Goal: Task Accomplishment & Management: Complete application form

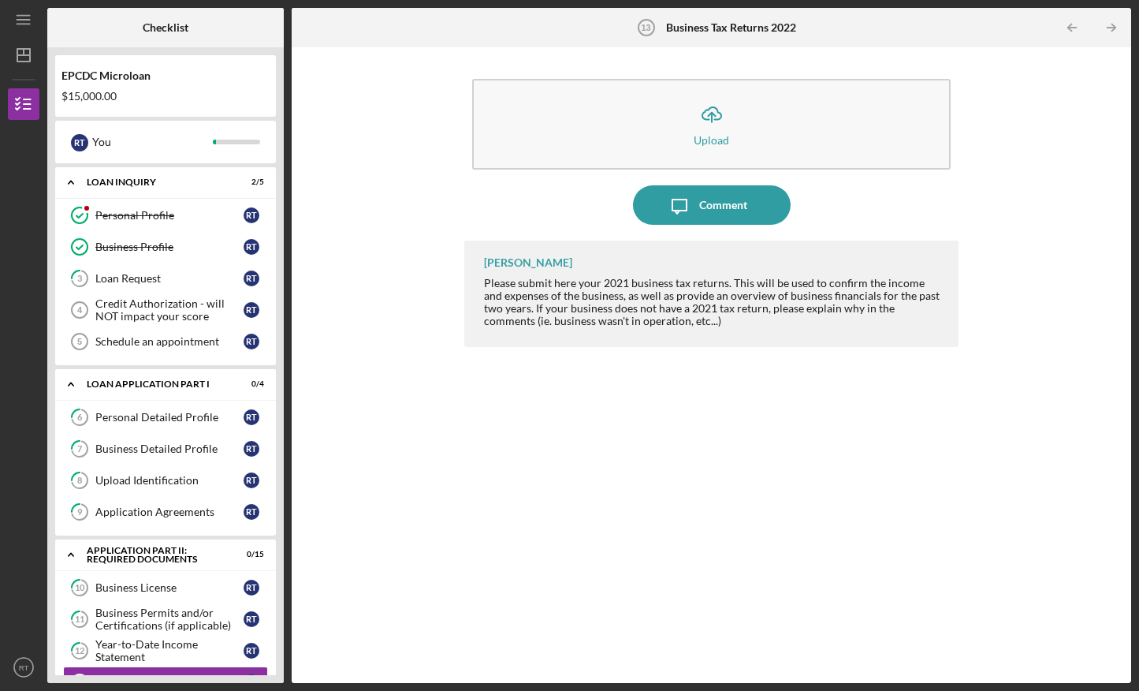
scroll to position [234, 0]
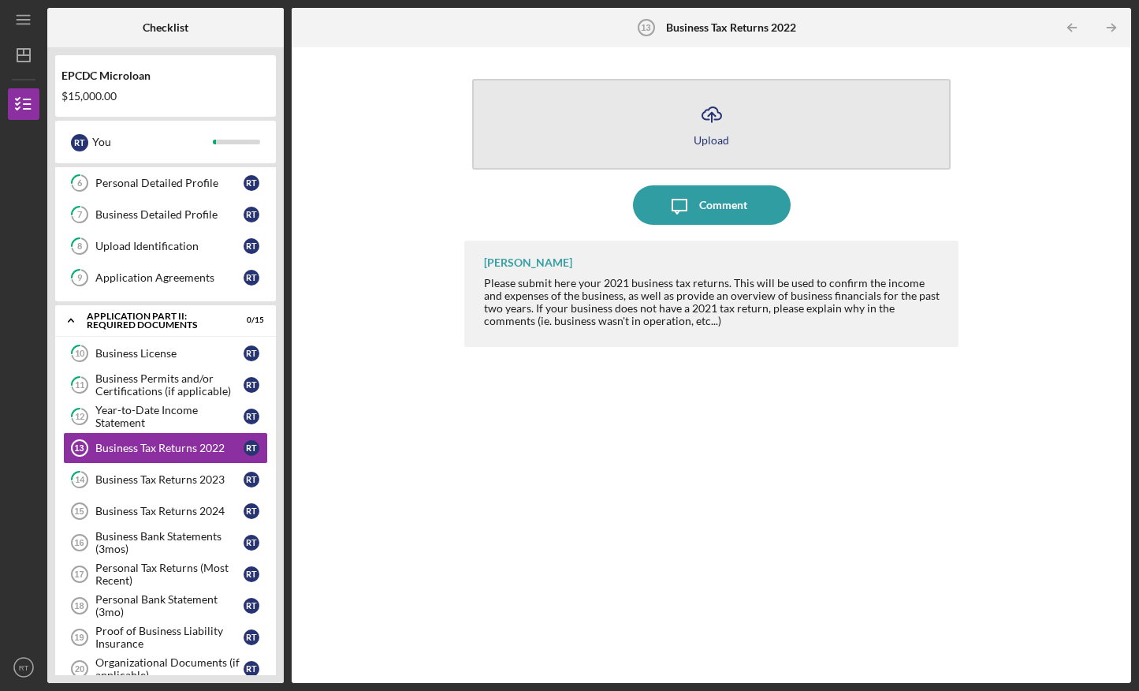
click at [700, 114] on icon "Icon/Upload" at bounding box center [711, 114] width 39 height 39
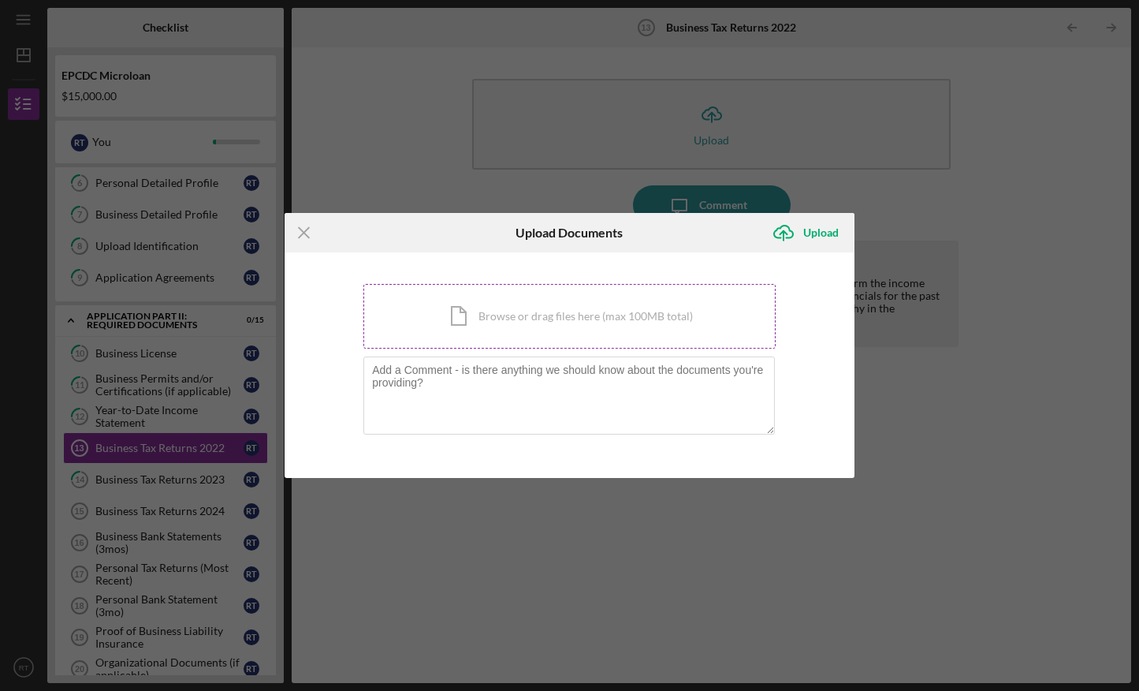
click at [574, 315] on div "Icon/Document Browse or drag files here (max 100MB total) Tap to choose files o…" at bounding box center [569, 316] width 412 height 65
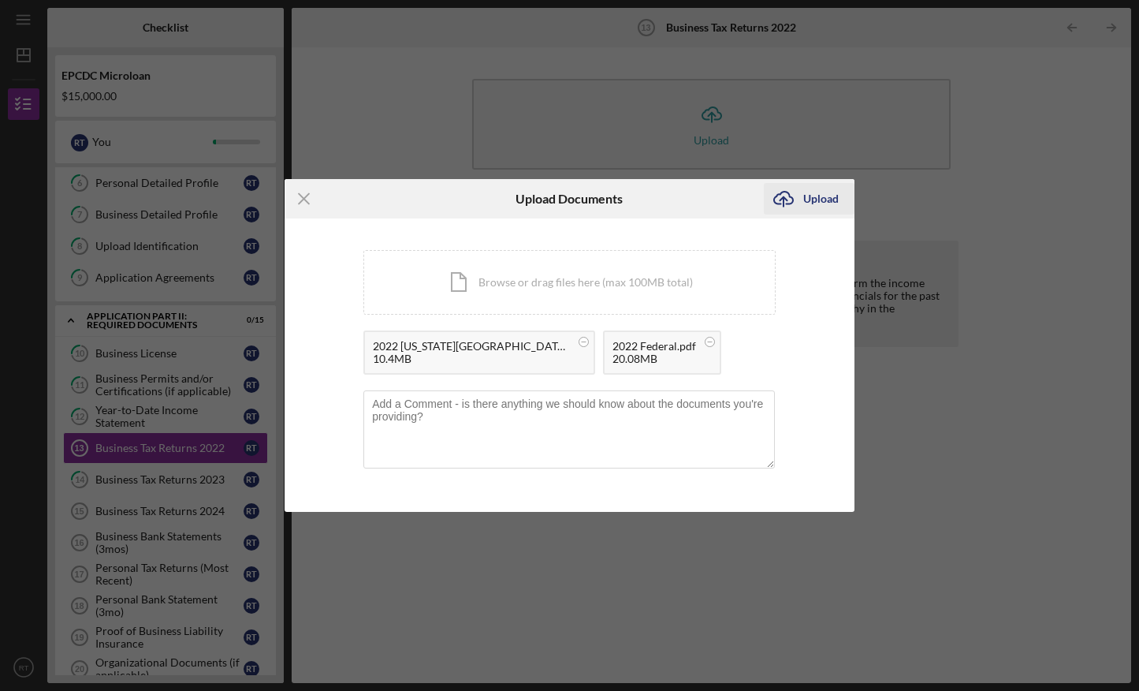
click at [819, 194] on div "Upload" at bounding box center [820, 199] width 35 height 32
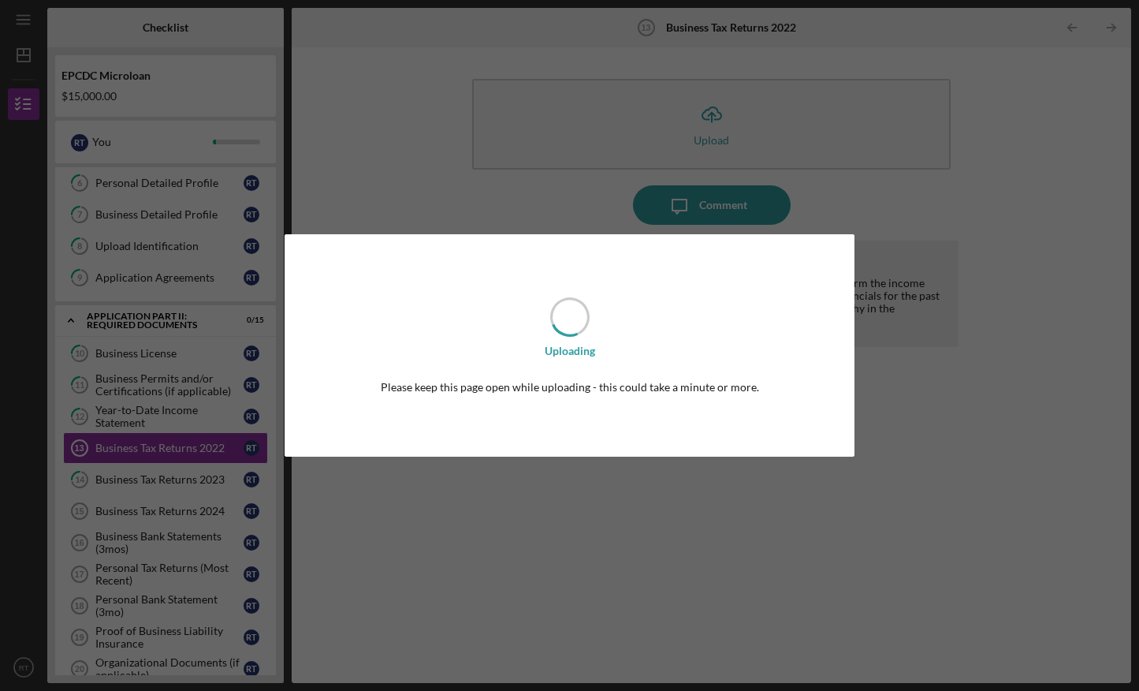
click at [718, 529] on div "Uploading Please keep this page open while uploading - this could take a minute…" at bounding box center [569, 345] width 1139 height 691
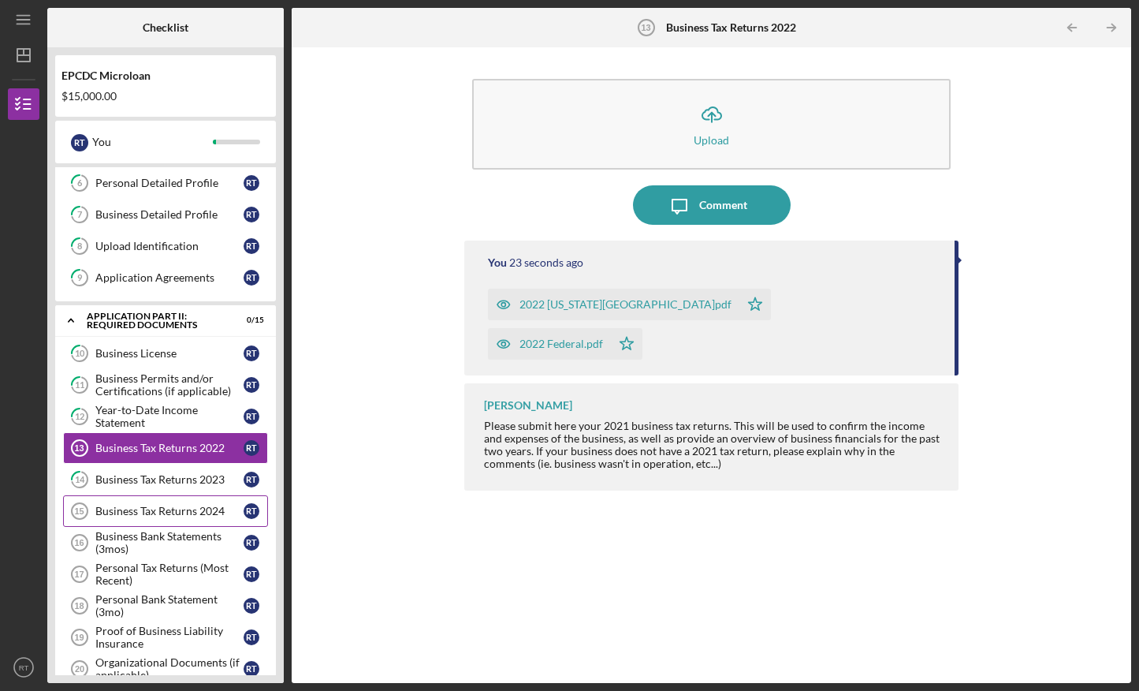
click at [233, 519] on link "Business Tax Returns 2024 15 Business Tax Returns 2024 R T" at bounding box center [165, 511] width 205 height 32
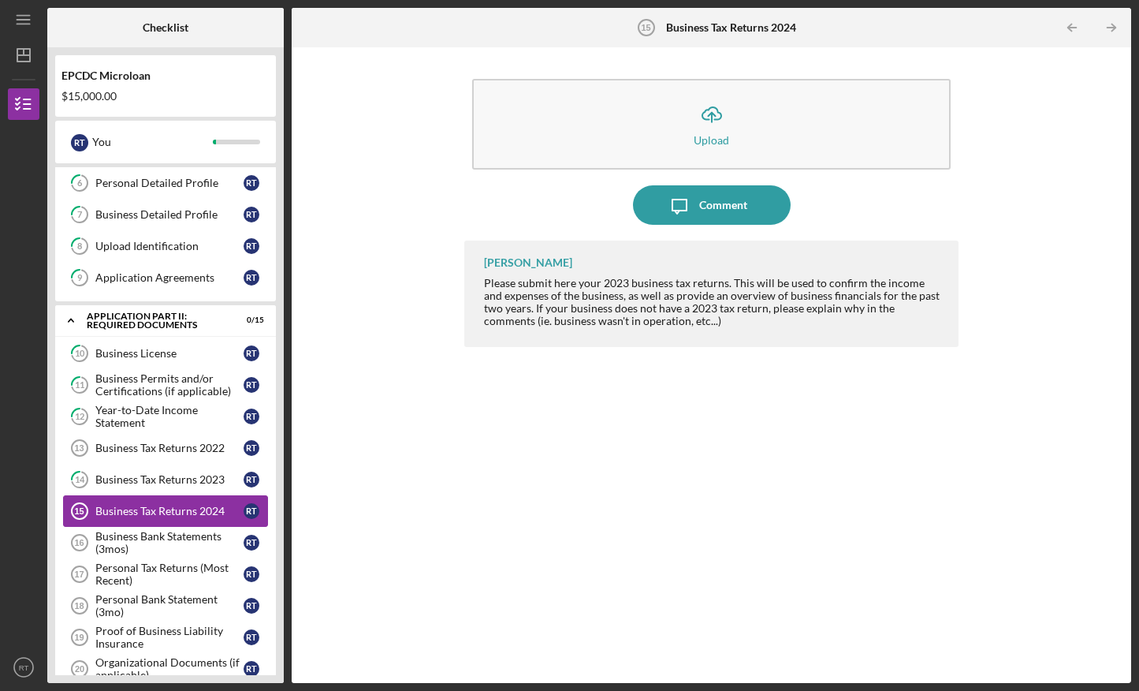
click at [150, 507] on div "Business Tax Returns 2024" at bounding box center [169, 511] width 148 height 13
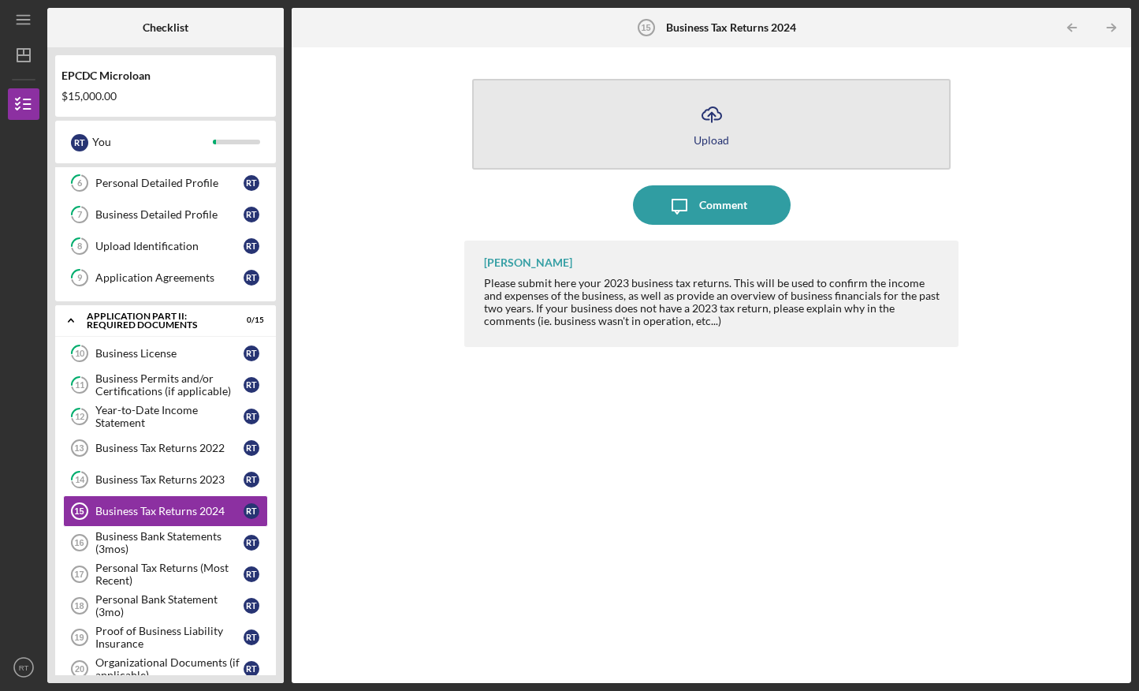
click at [714, 119] on icon "button" at bounding box center [711, 113] width 19 height 12
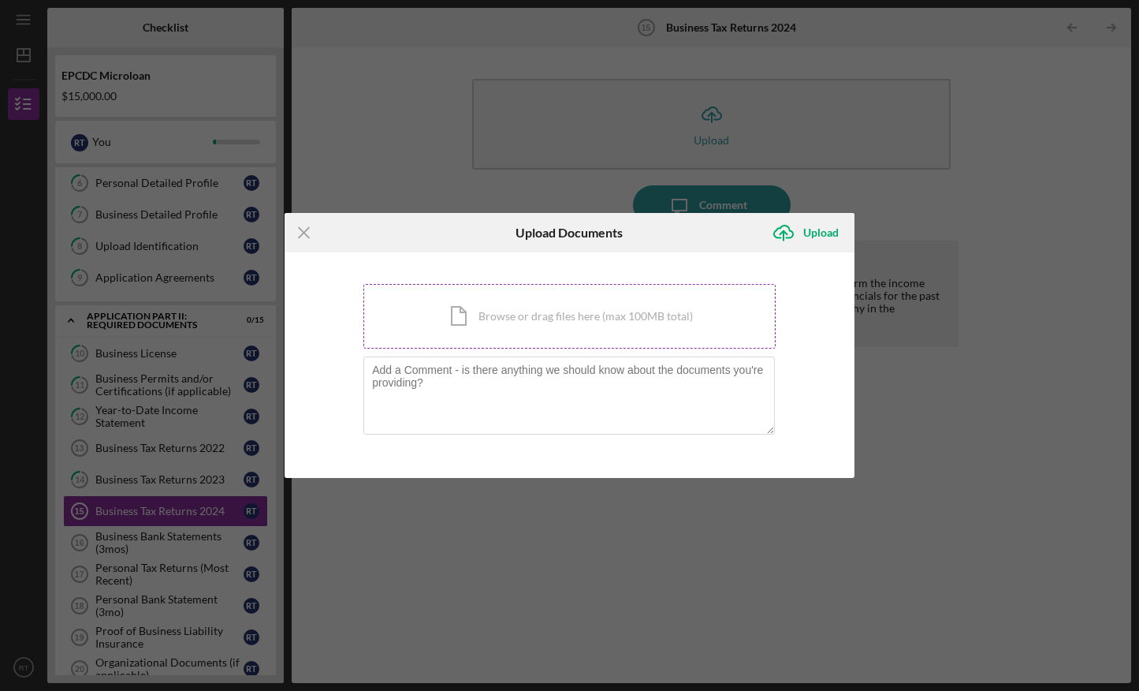
click at [542, 315] on div "Icon/Document Browse or drag files here (max 100MB total) Tap to choose files o…" at bounding box center [569, 316] width 412 height 65
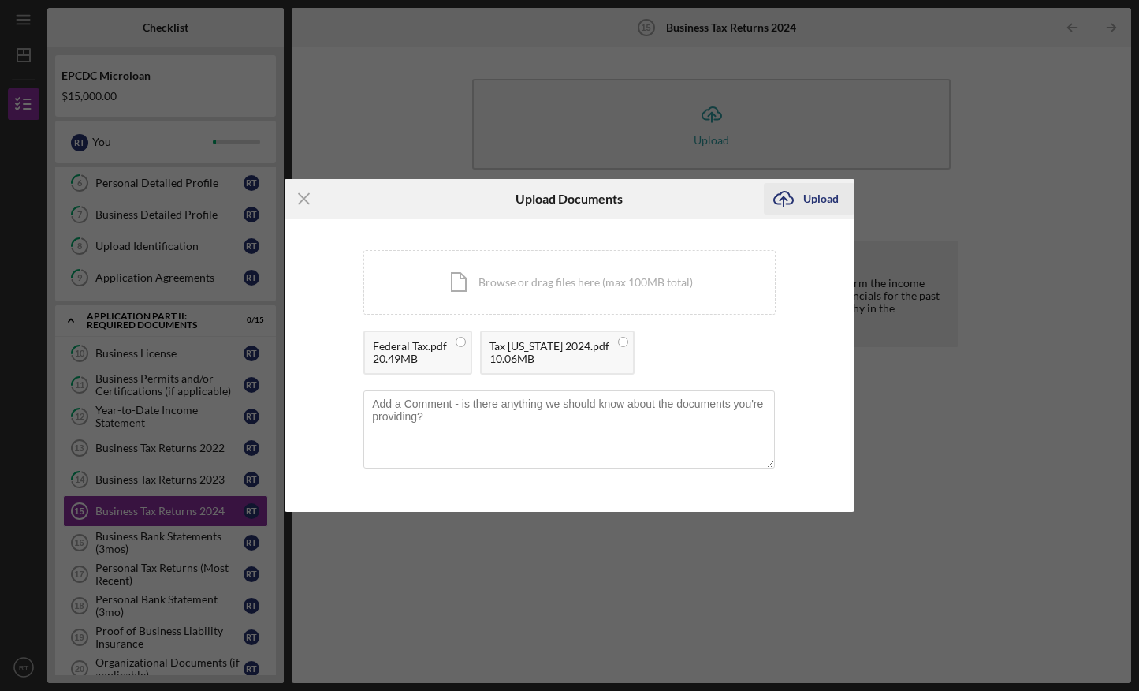
click at [810, 201] on div "Upload" at bounding box center [820, 199] width 35 height 32
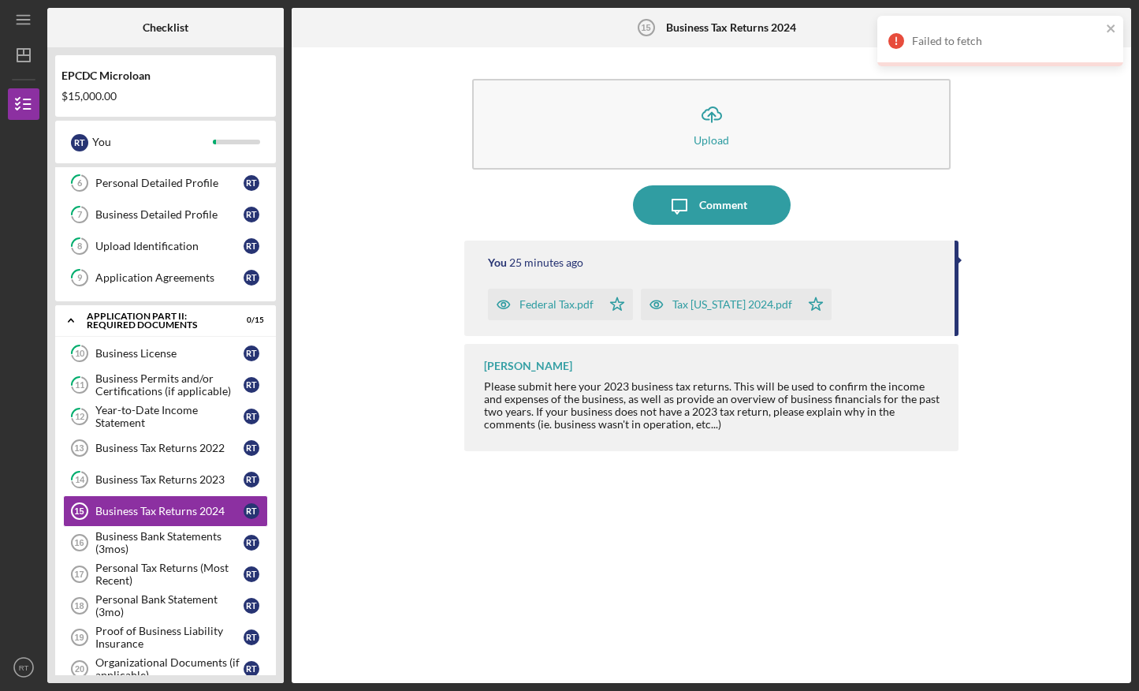
click at [1113, 20] on div "Failed to fetch" at bounding box center [1000, 41] width 246 height 50
click at [497, 296] on icon "button" at bounding box center [504, 305] width 32 height 32
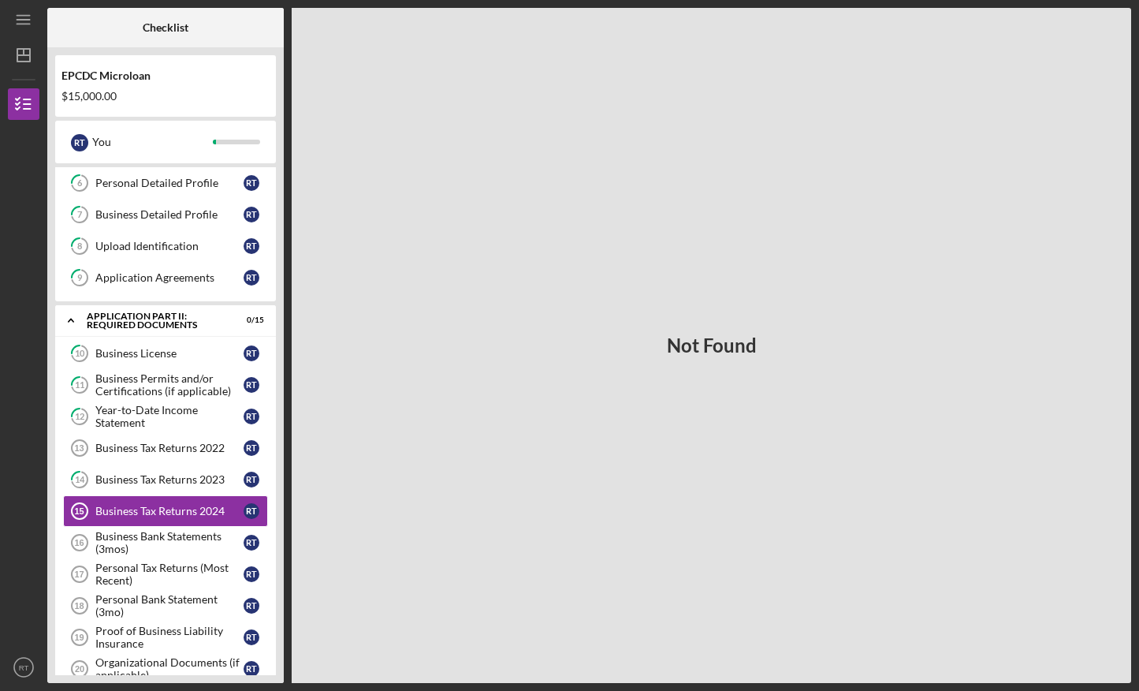
click at [644, 366] on div "Not Found" at bounding box center [712, 345] width 840 height 675
click at [183, 478] on div "Business Tax Returns 2023" at bounding box center [169, 479] width 148 height 13
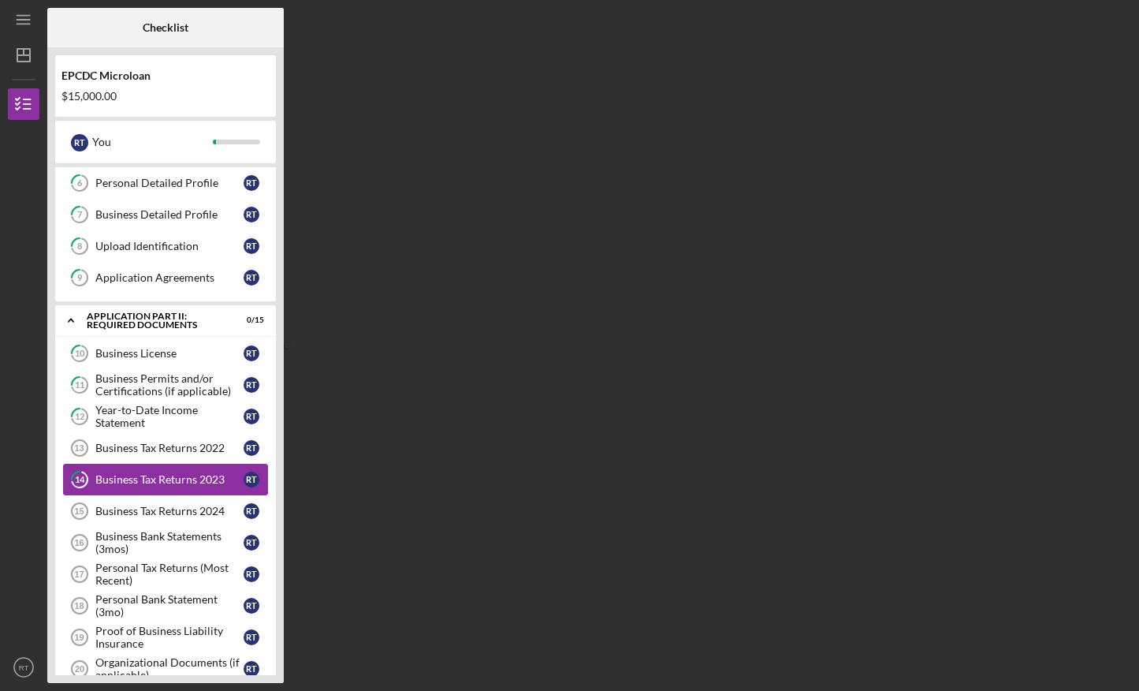
click at [183, 478] on div "Business Tax Returns 2023" at bounding box center [169, 479] width 148 height 13
click at [149, 471] on link "14 Business Tax Returns 2023 R T" at bounding box center [165, 480] width 205 height 32
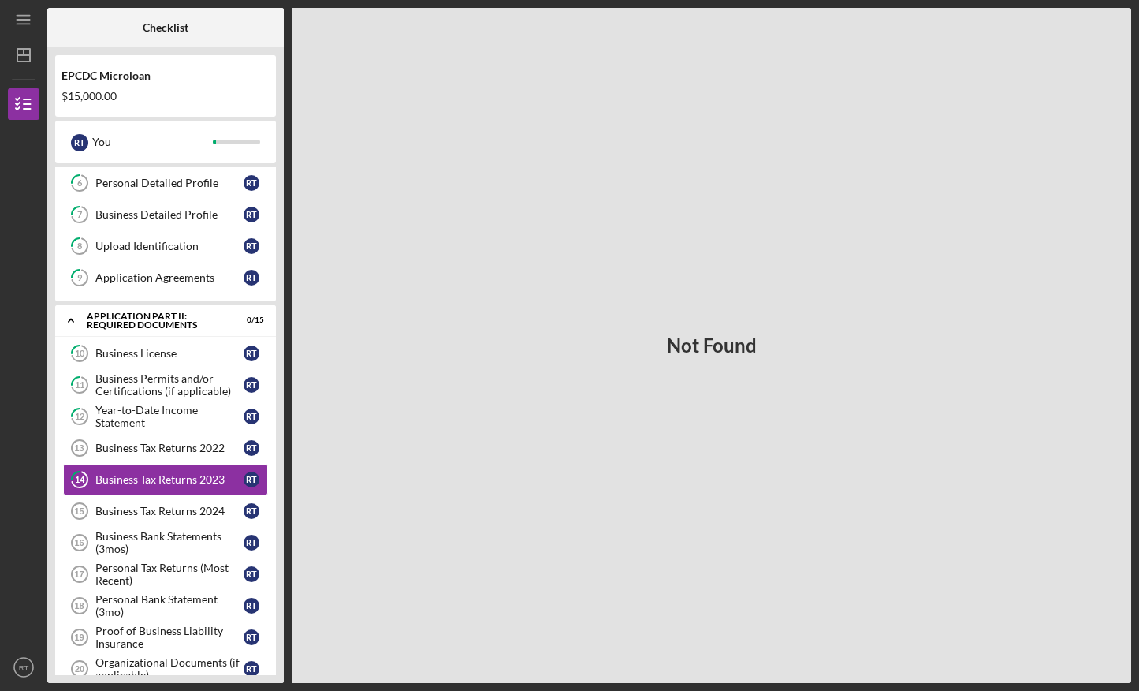
click at [635, 361] on div "Not Found" at bounding box center [712, 345] width 840 height 675
click at [192, 453] on div "Business Tax Returns 2022" at bounding box center [169, 447] width 148 height 13
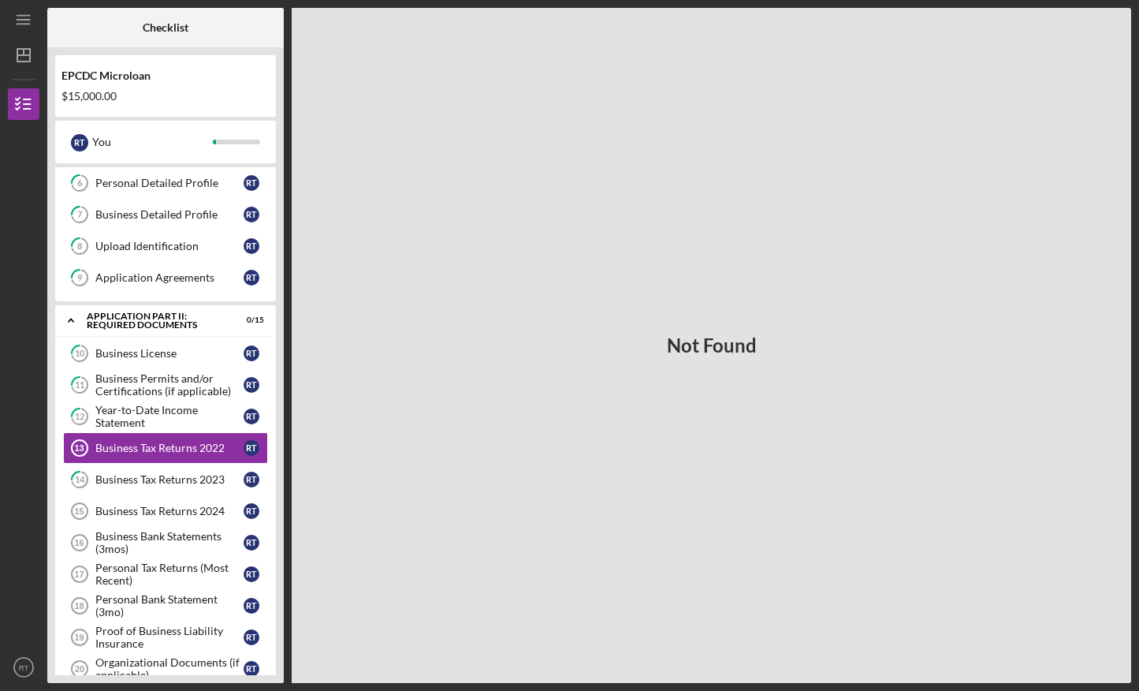
click at [704, 318] on div "Not Found" at bounding box center [712, 345] width 840 height 675
click at [612, 363] on div "Not Found" at bounding box center [712, 345] width 840 height 675
click at [248, 443] on div "R T" at bounding box center [252, 448] width 16 height 16
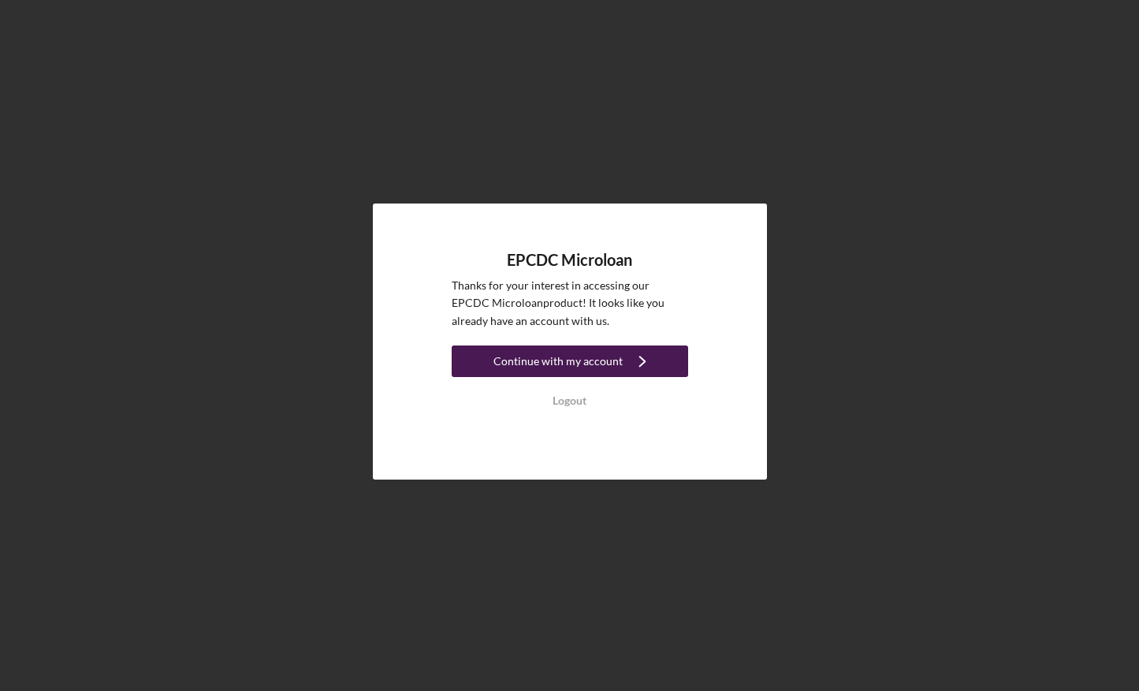
click at [549, 363] on div "Continue with my account" at bounding box center [558, 361] width 129 height 32
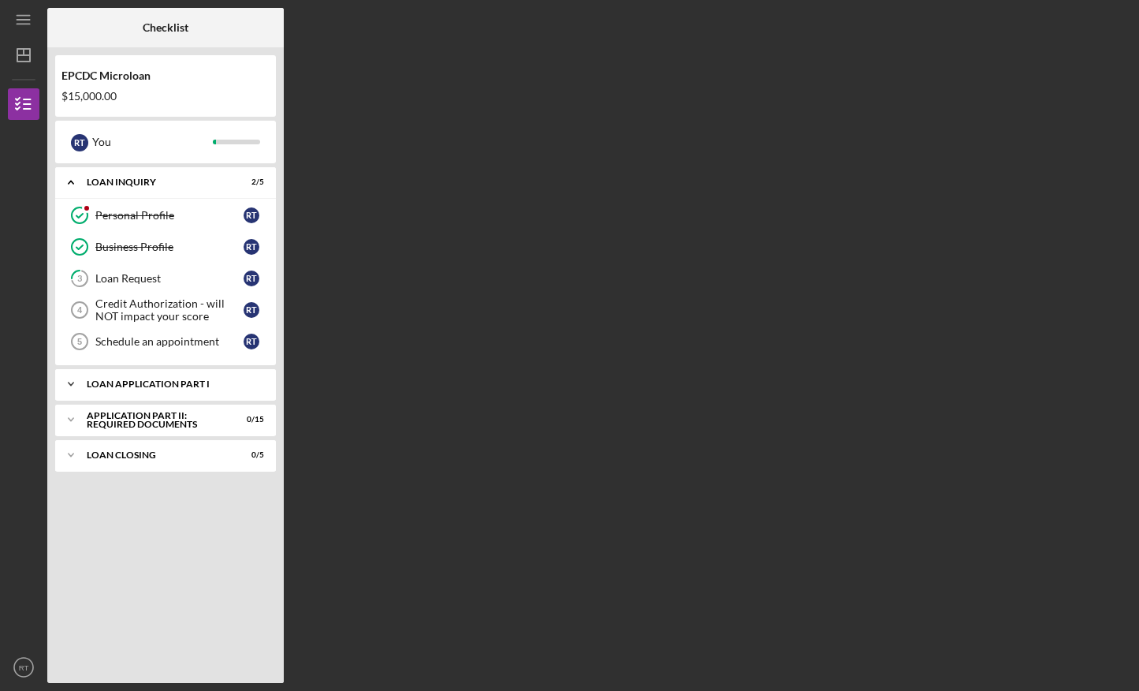
click at [195, 386] on div "Loan Application Part I" at bounding box center [172, 383] width 170 height 9
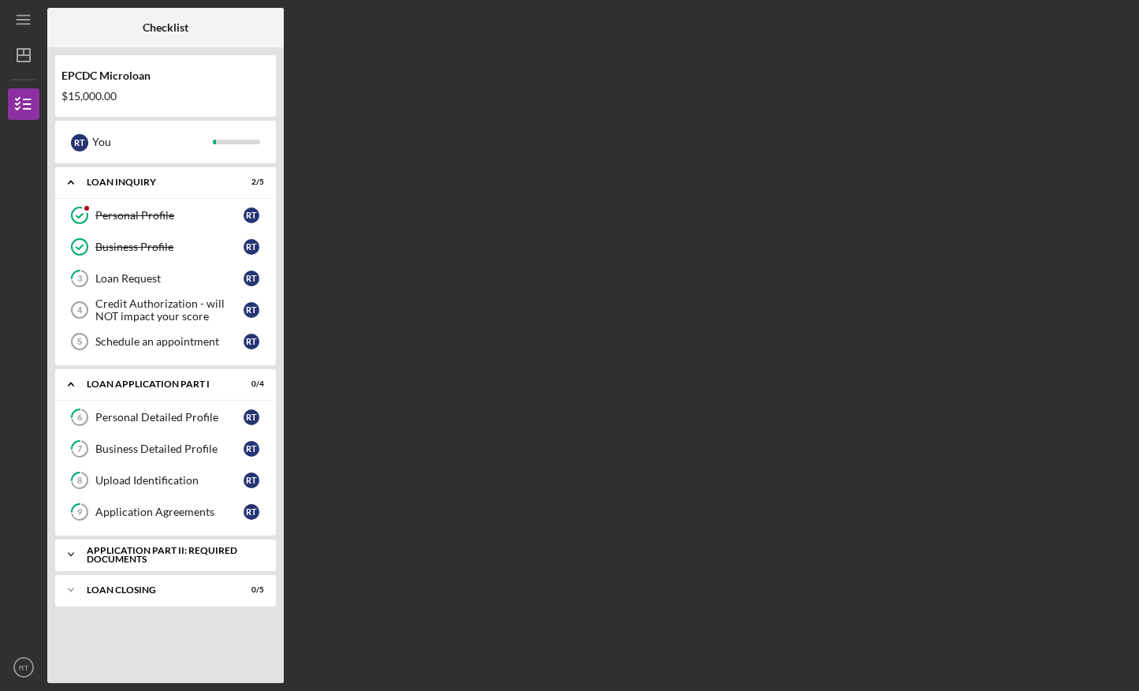
click at [170, 557] on div "Application Part II: Required Documents" at bounding box center [172, 555] width 170 height 18
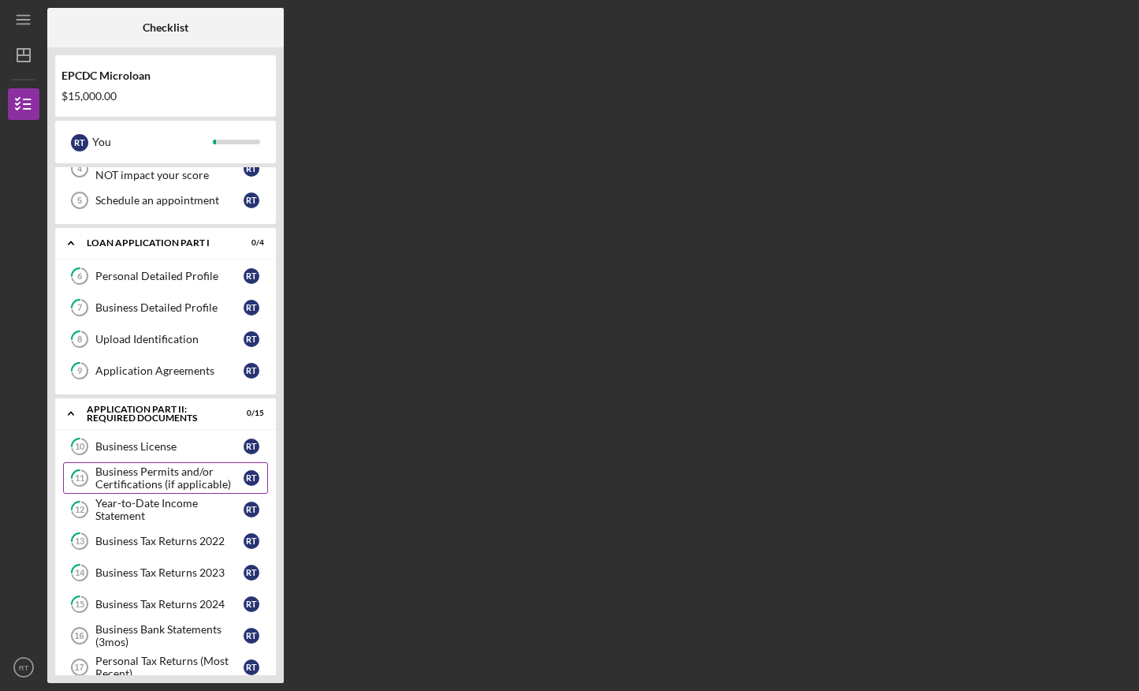
scroll to position [176, 0]
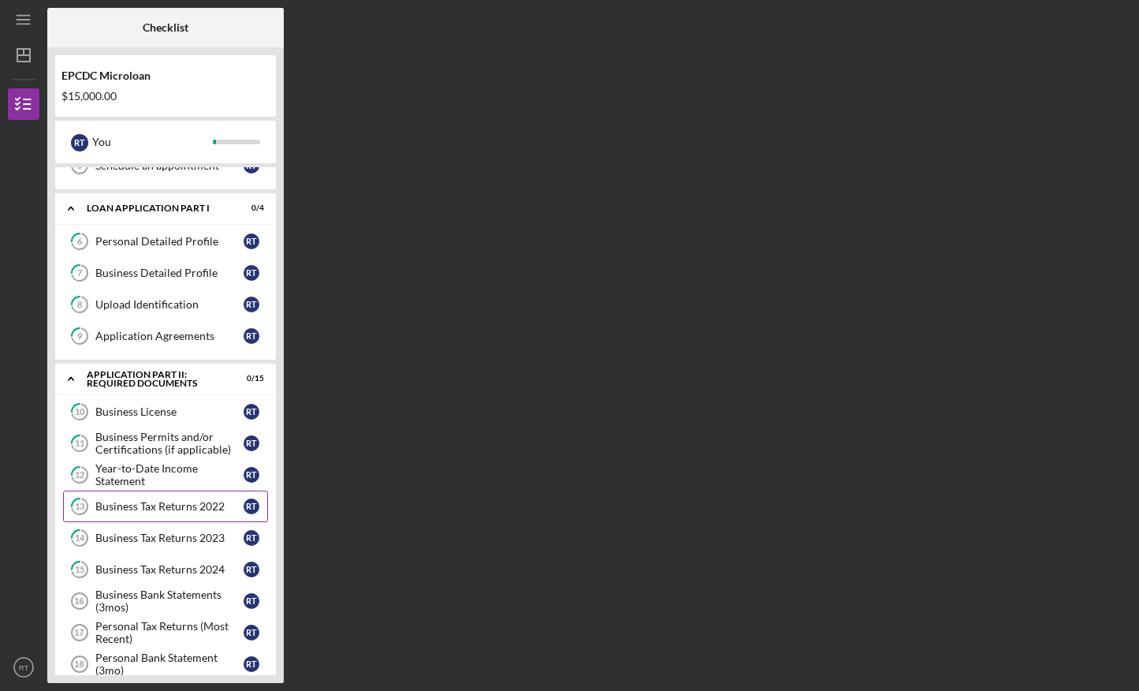
click at [194, 511] on div "Business Tax Returns 2022" at bounding box center [169, 506] width 148 height 13
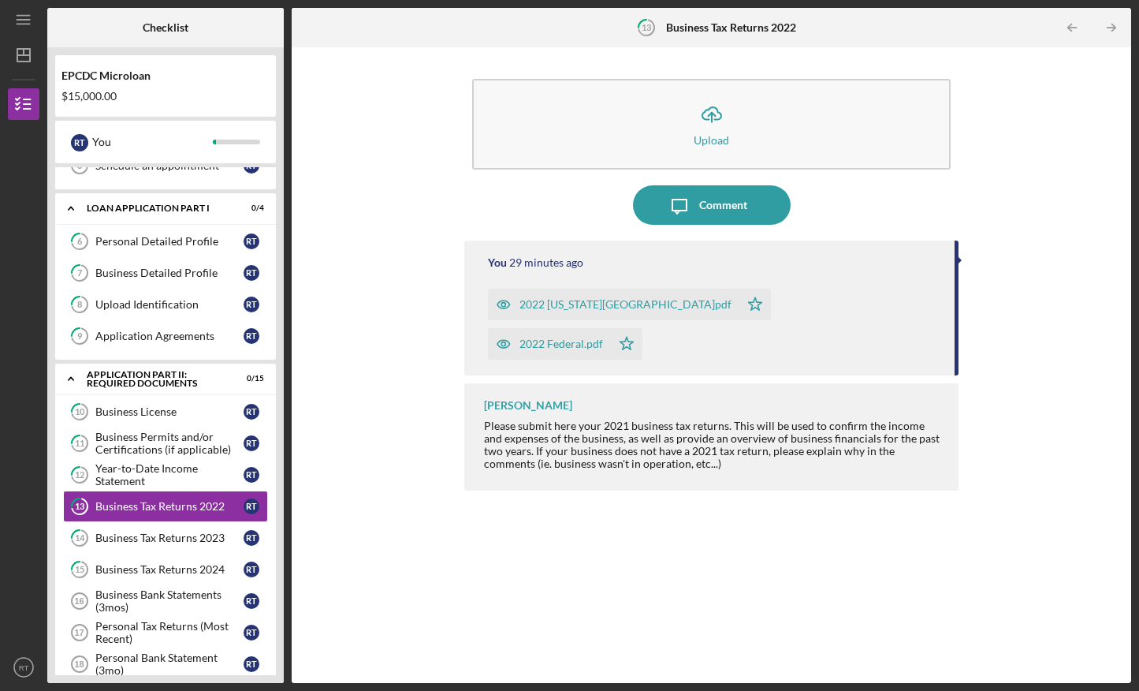
click at [504, 299] on icon "button" at bounding box center [504, 305] width 32 height 32
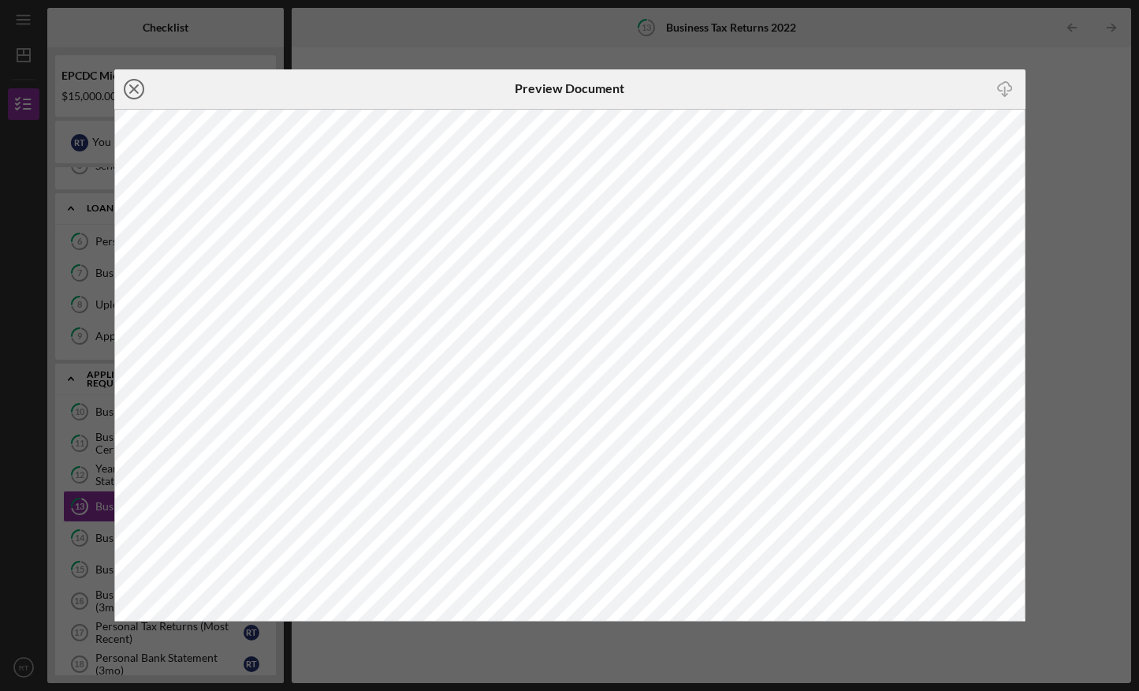
click at [138, 83] on icon "Icon/Close" at bounding box center [133, 88] width 39 height 39
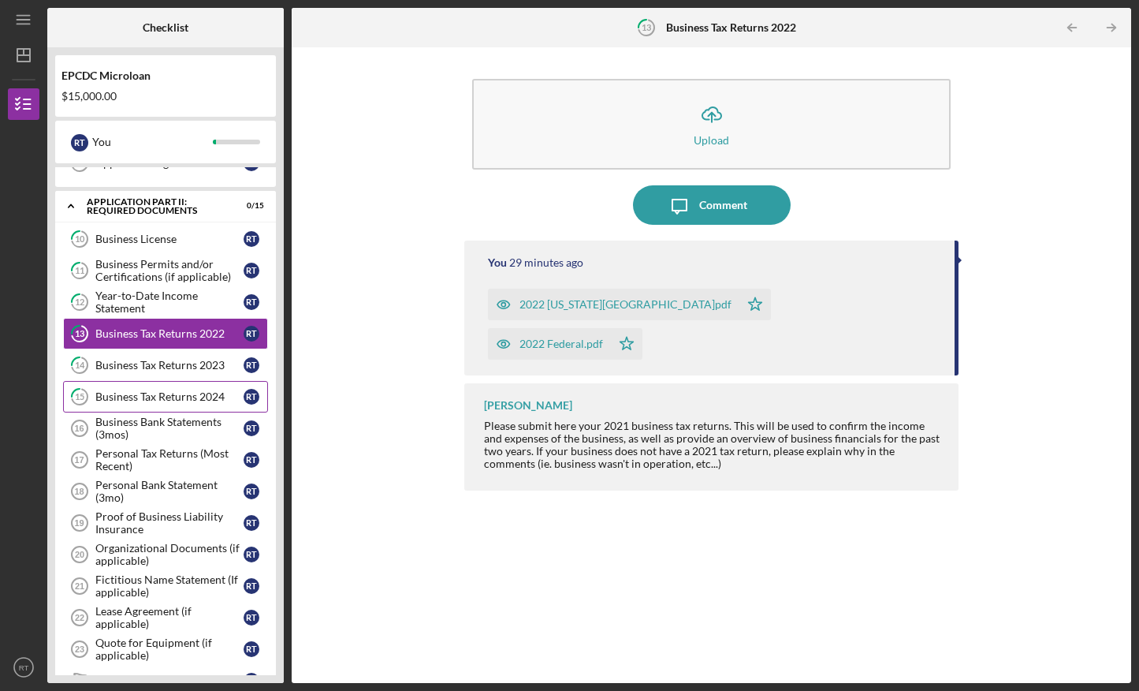
scroll to position [349, 0]
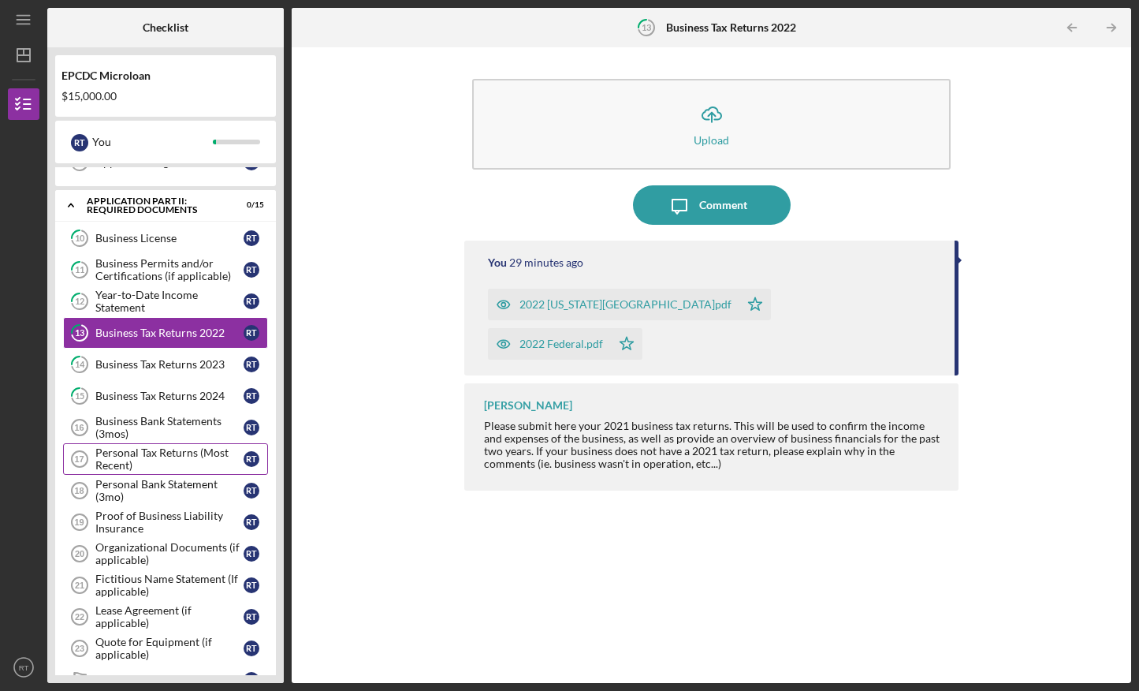
click at [170, 451] on div "Personal Tax Returns (Most Recent)" at bounding box center [169, 458] width 148 height 25
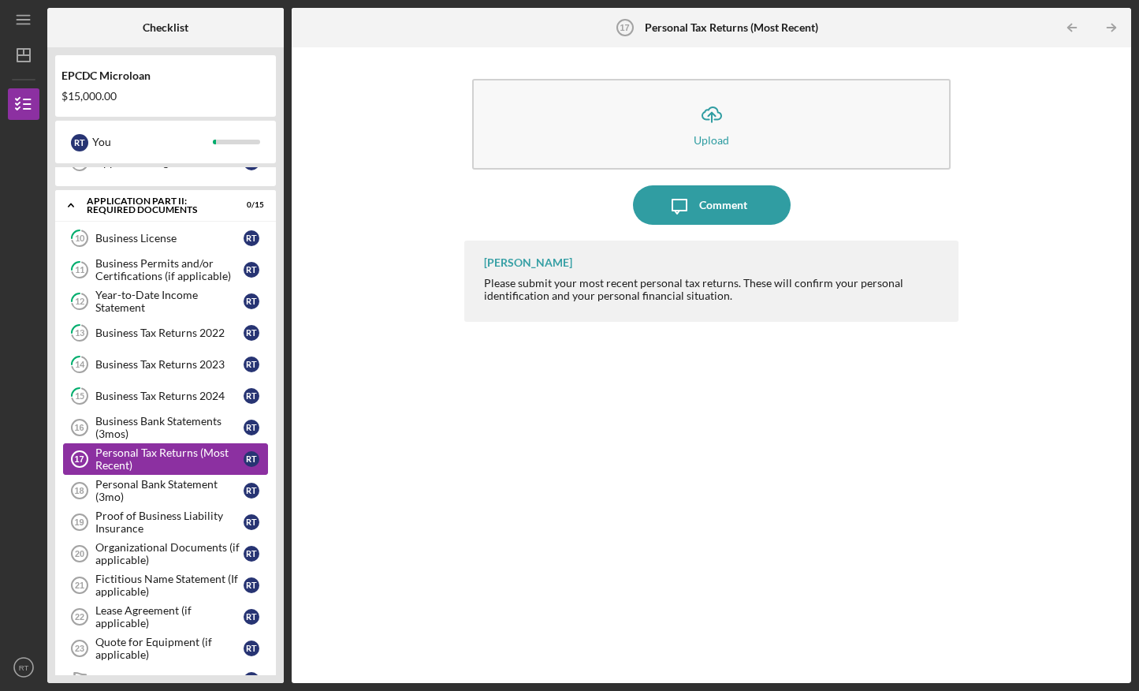
click at [178, 456] on div "Personal Tax Returns (Most Recent)" at bounding box center [169, 458] width 148 height 25
click at [980, 205] on div "Icon/Upload Upload Icon/Message Comment [PERSON_NAME] Please submit your most r…" at bounding box center [712, 365] width 824 height 620
